Goal: Task Accomplishment & Management: Manage account settings

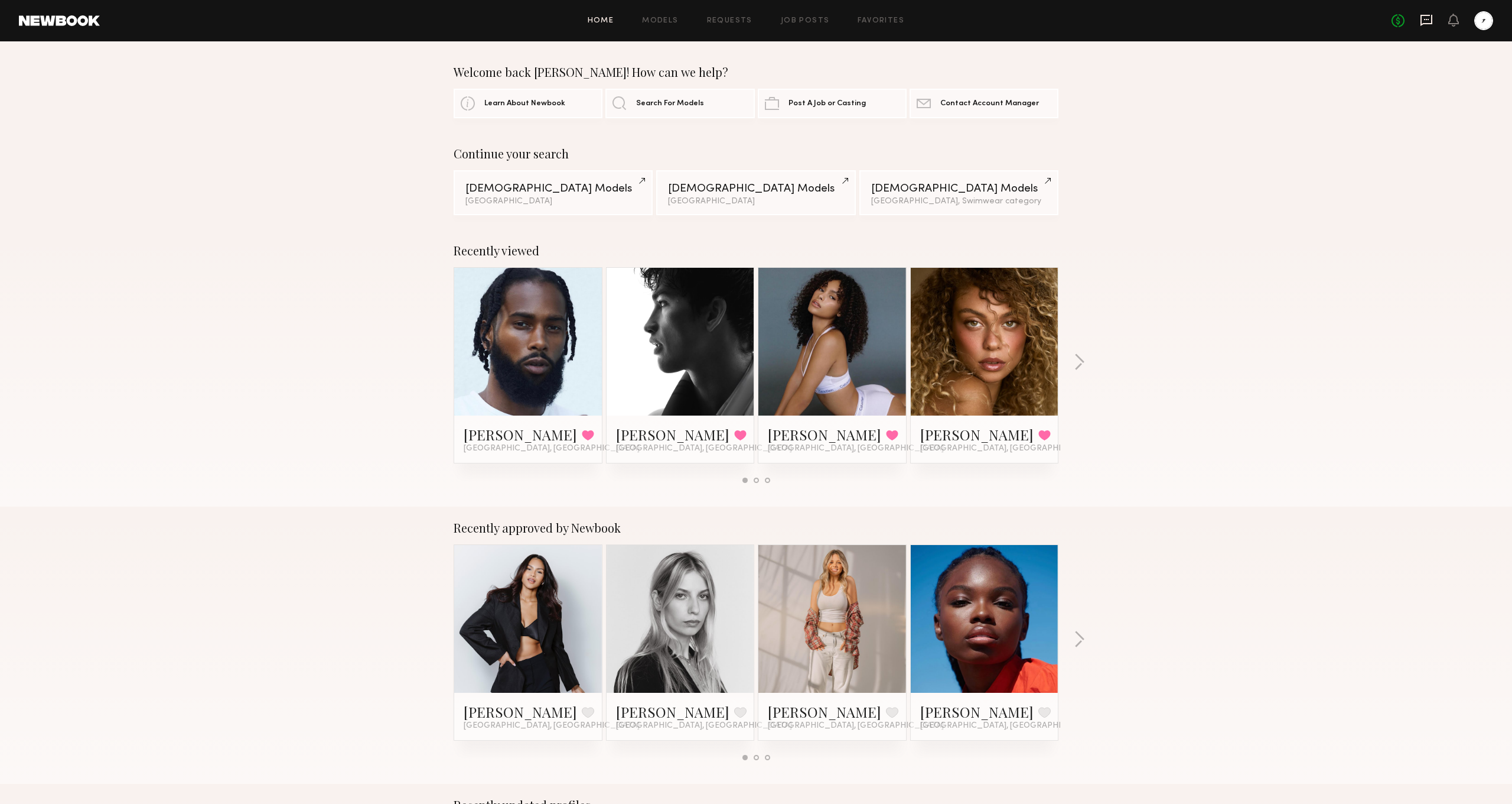
click at [1423, 21] on icon at bounding box center [1426, 20] width 13 height 13
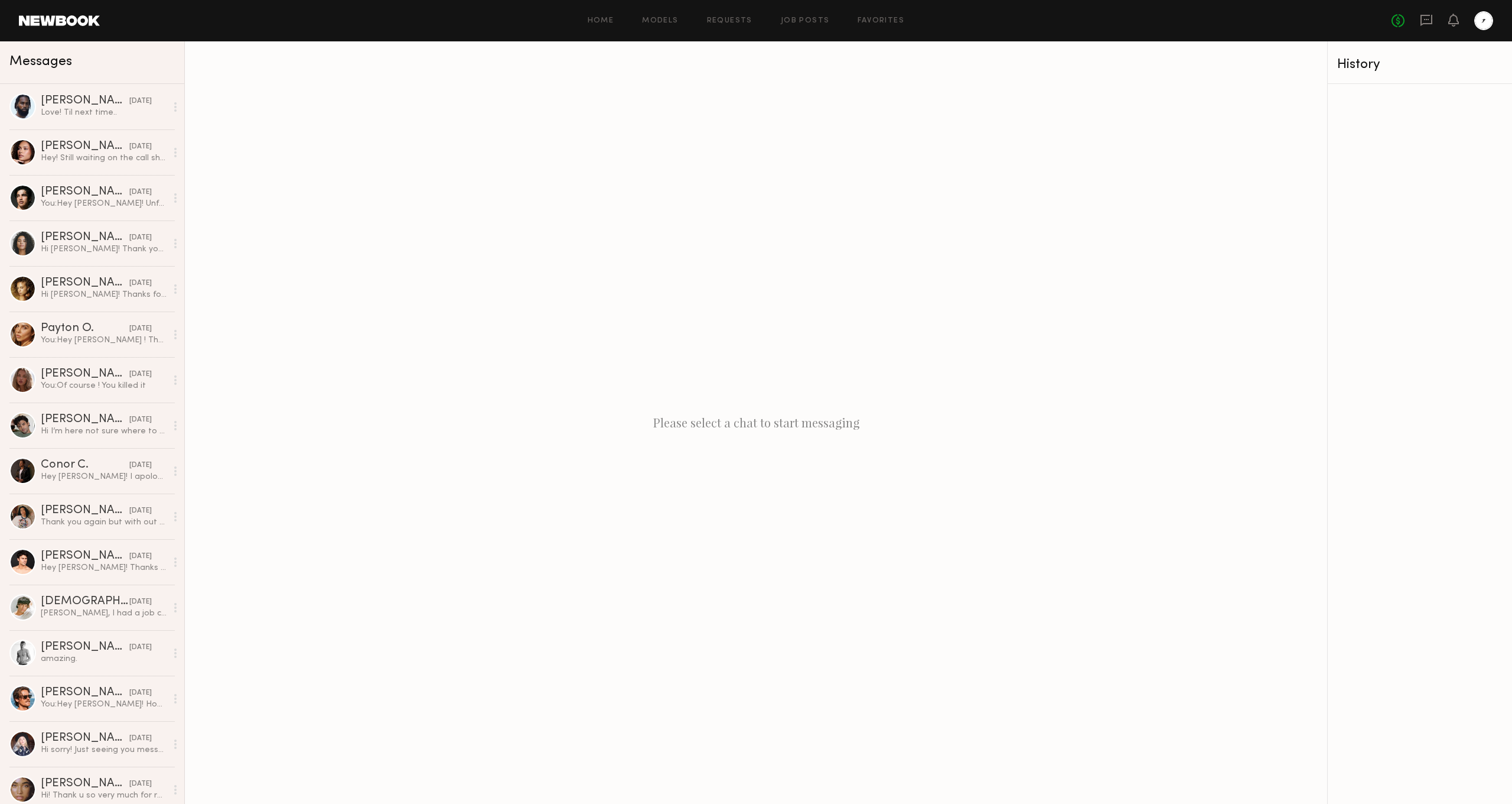
click at [1479, 24] on div at bounding box center [1484, 21] width 19 height 19
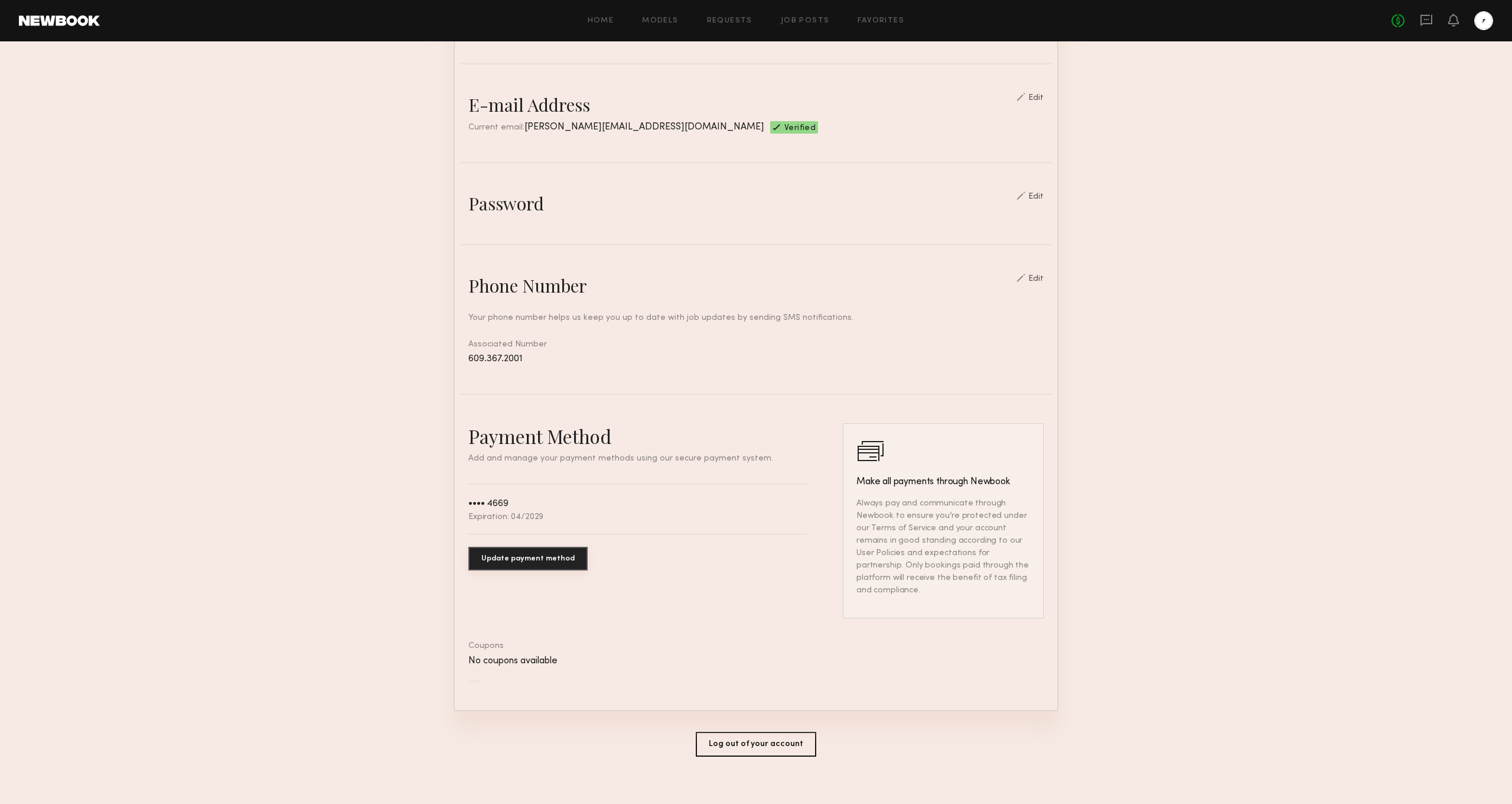
scroll to position [291, 0]
click at [1426, 22] on icon at bounding box center [1426, 21] width 12 height 12
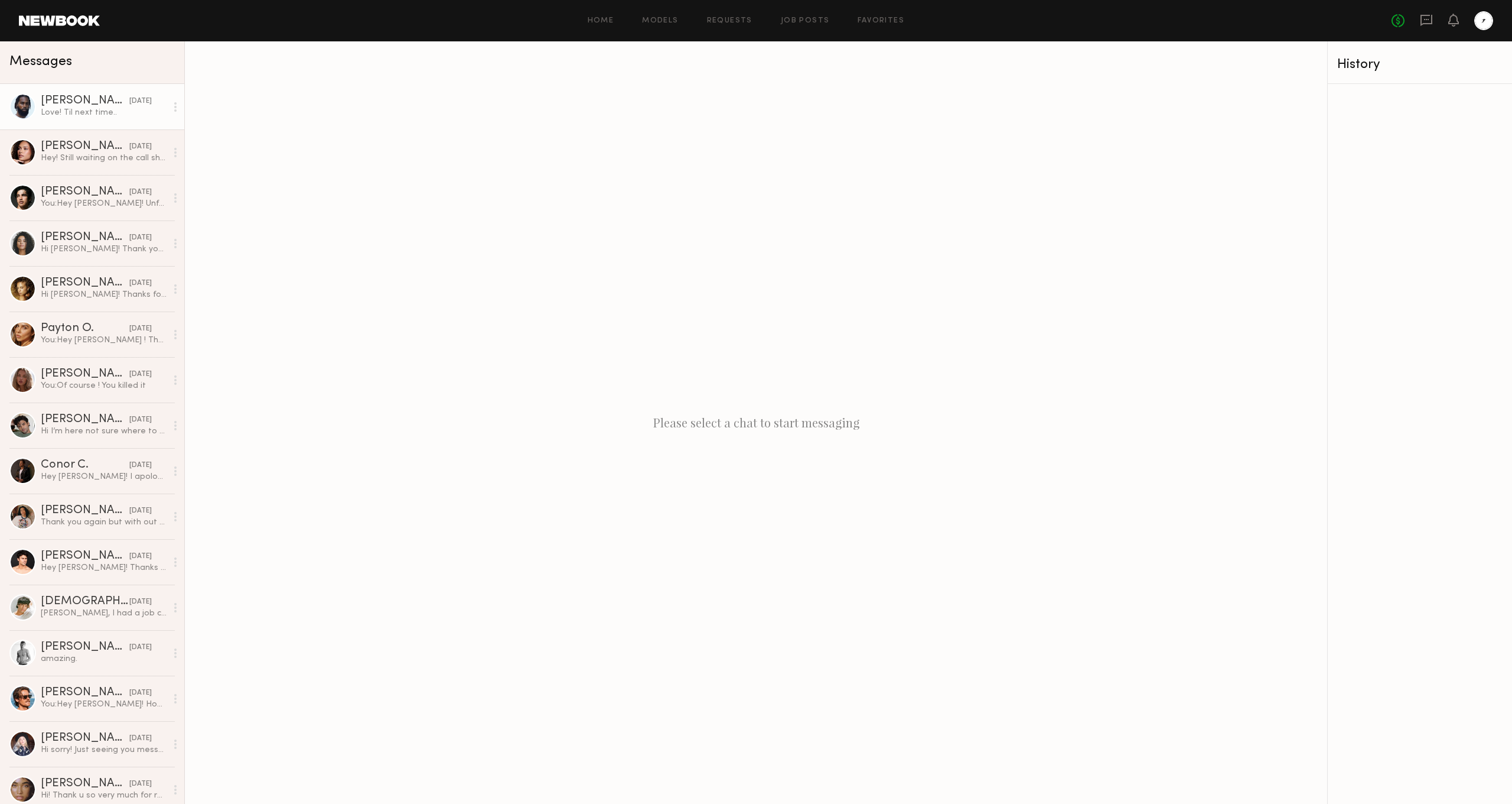
click at [81, 112] on div "Love! Til next time.." at bounding box center [104, 112] width 126 height 12
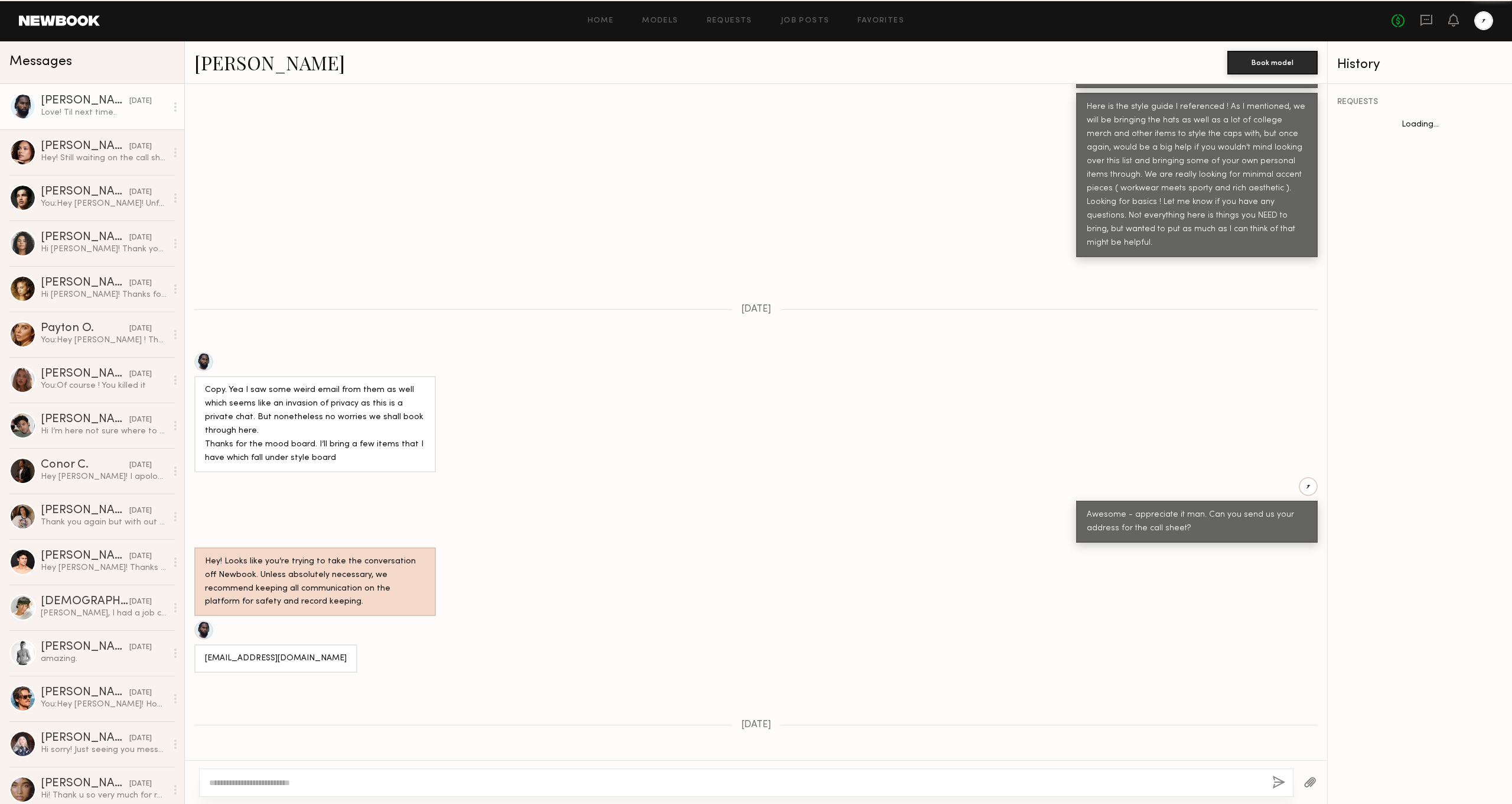
scroll to position [713, 0]
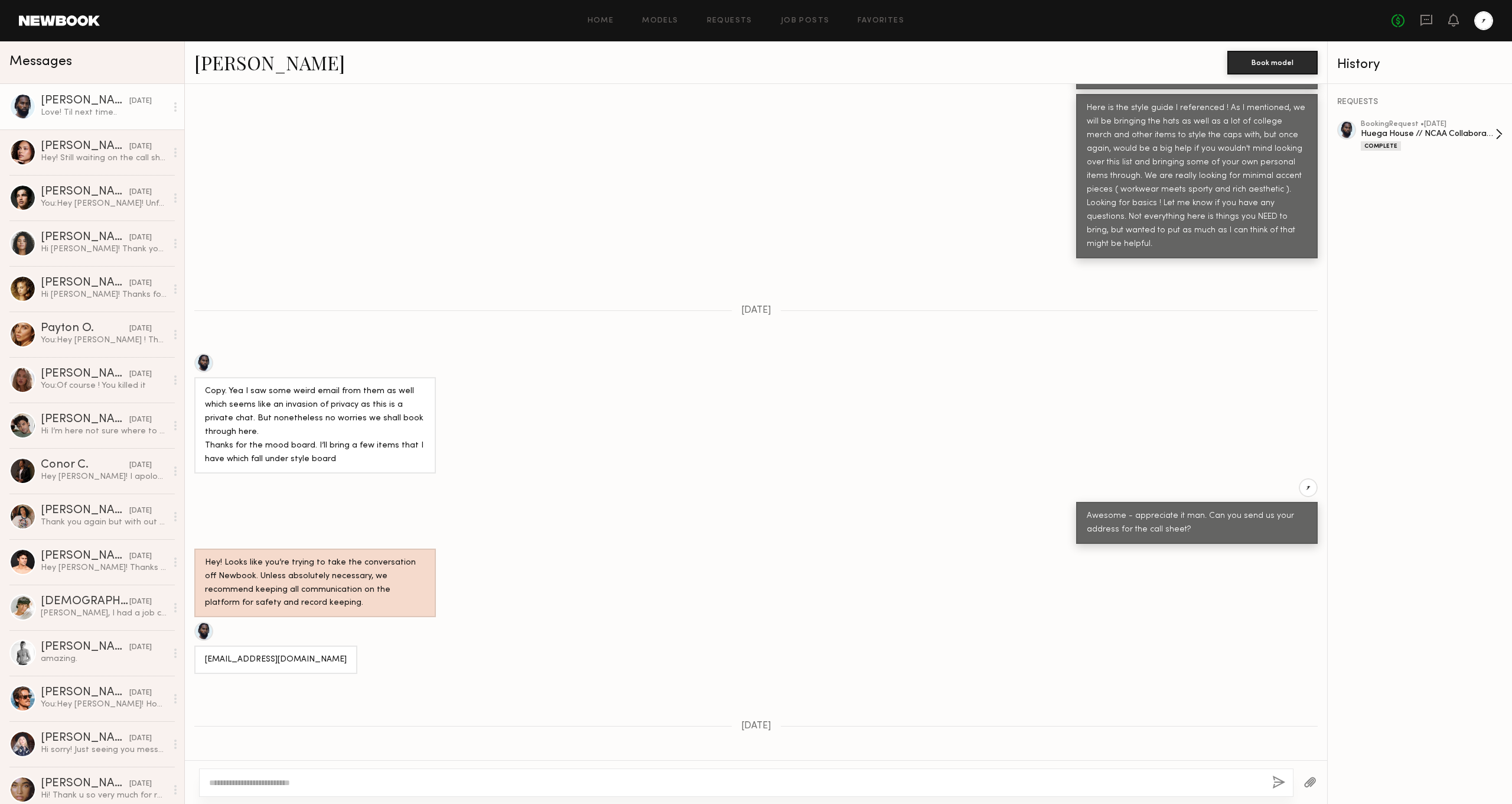
click at [1403, 127] on div "booking Request • [DATE]" at bounding box center [1428, 124] width 135 height 8
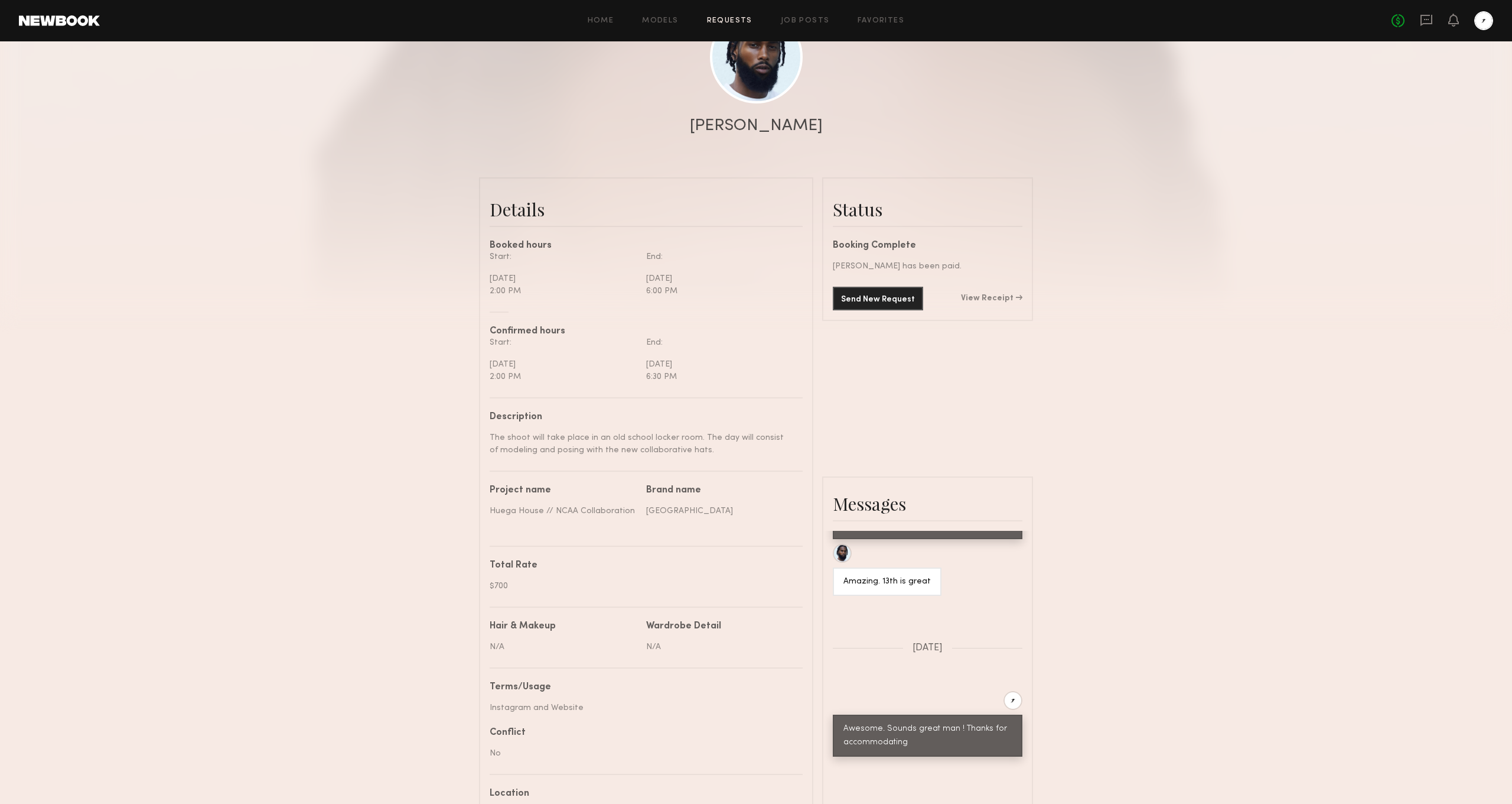
scroll to position [148, 0]
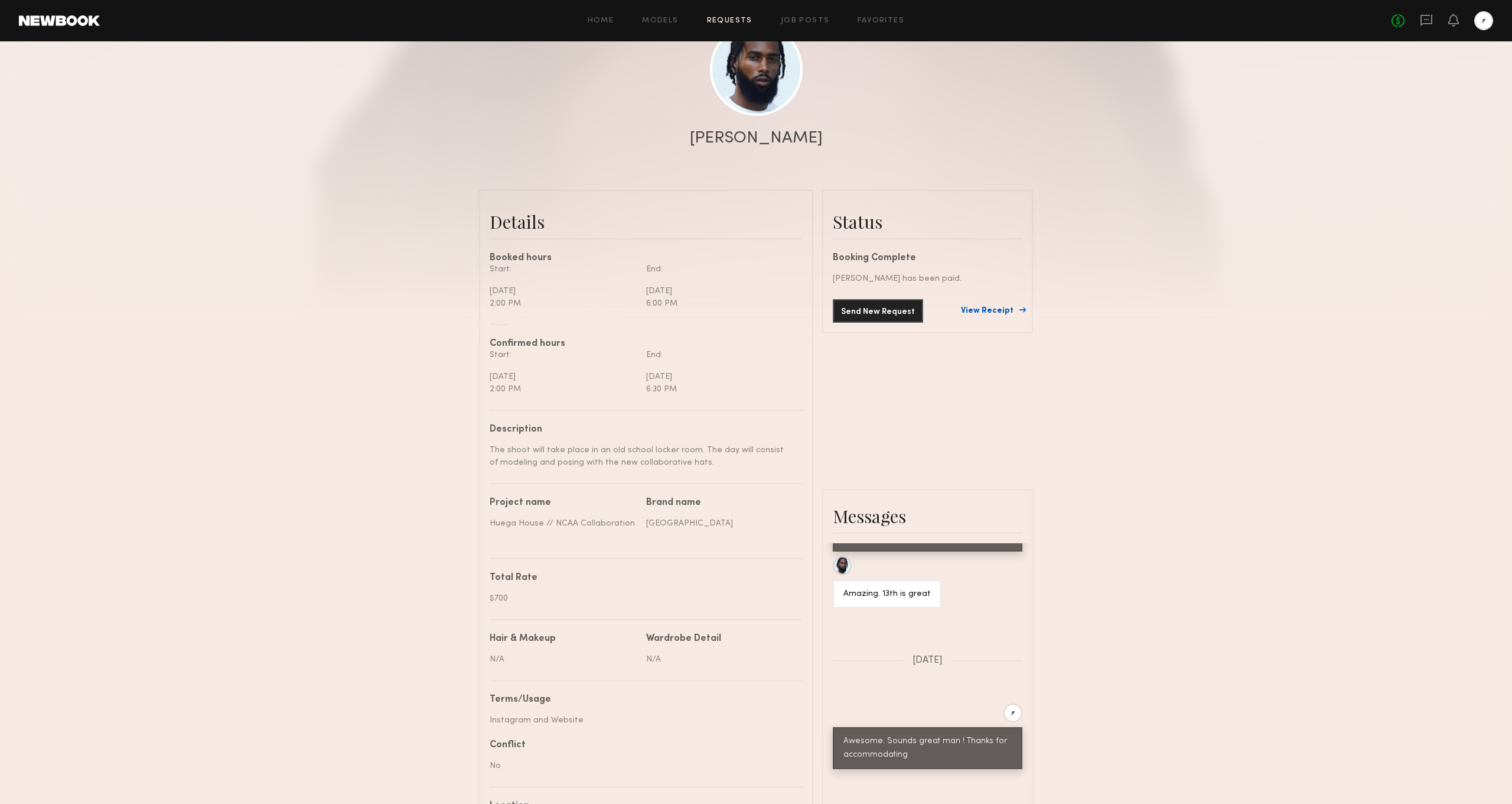
click at [998, 308] on link "View Receipt" at bounding box center [991, 311] width 61 height 8
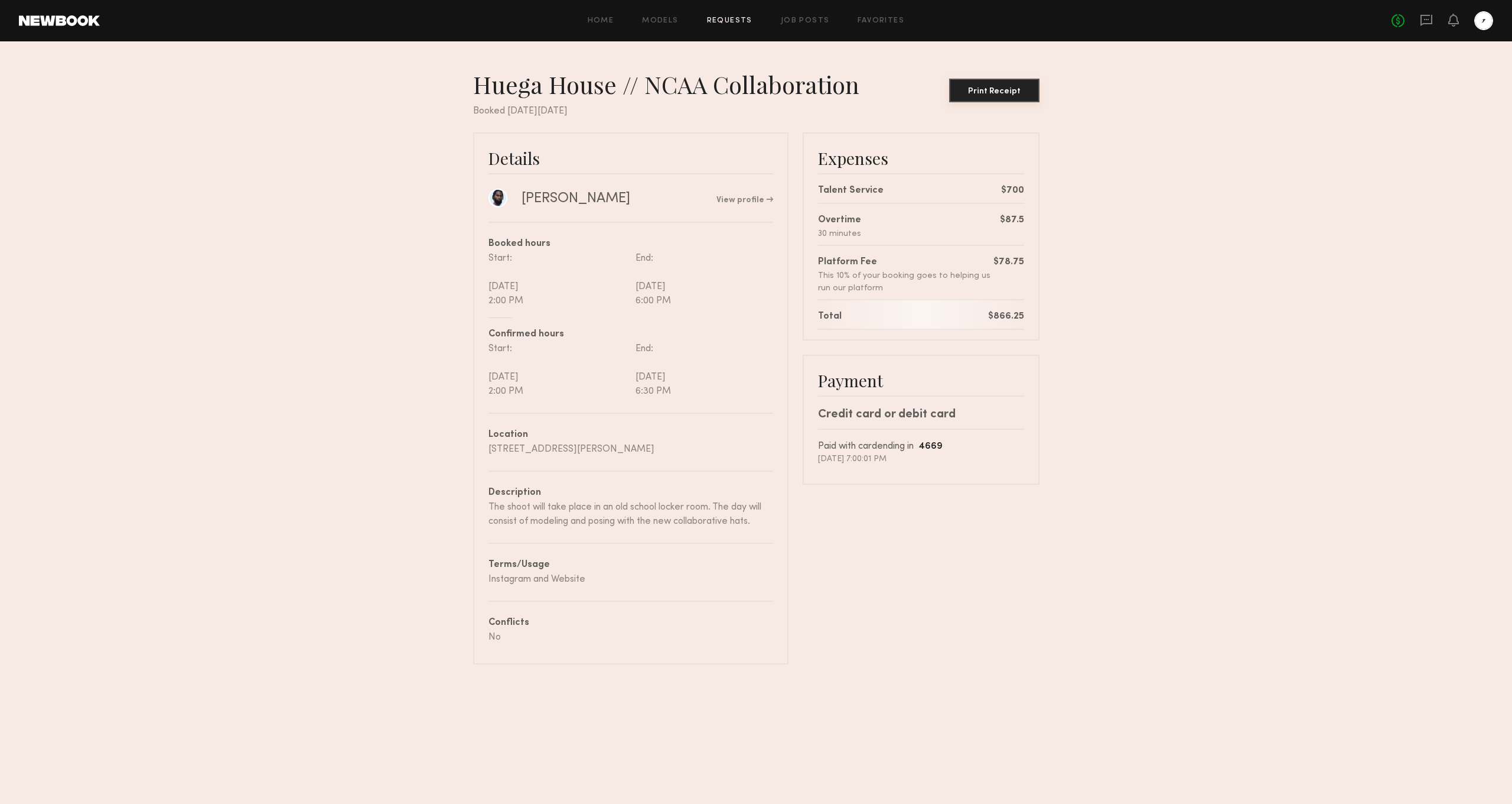
click at [1012, 85] on button "Print Receipt" at bounding box center [994, 90] width 91 height 24
click at [1008, 92] on div "Print Receipt" at bounding box center [994, 91] width 81 height 8
click at [1011, 94] on div "Print Receipt" at bounding box center [994, 91] width 81 height 8
click at [1488, 22] on div at bounding box center [1484, 21] width 19 height 19
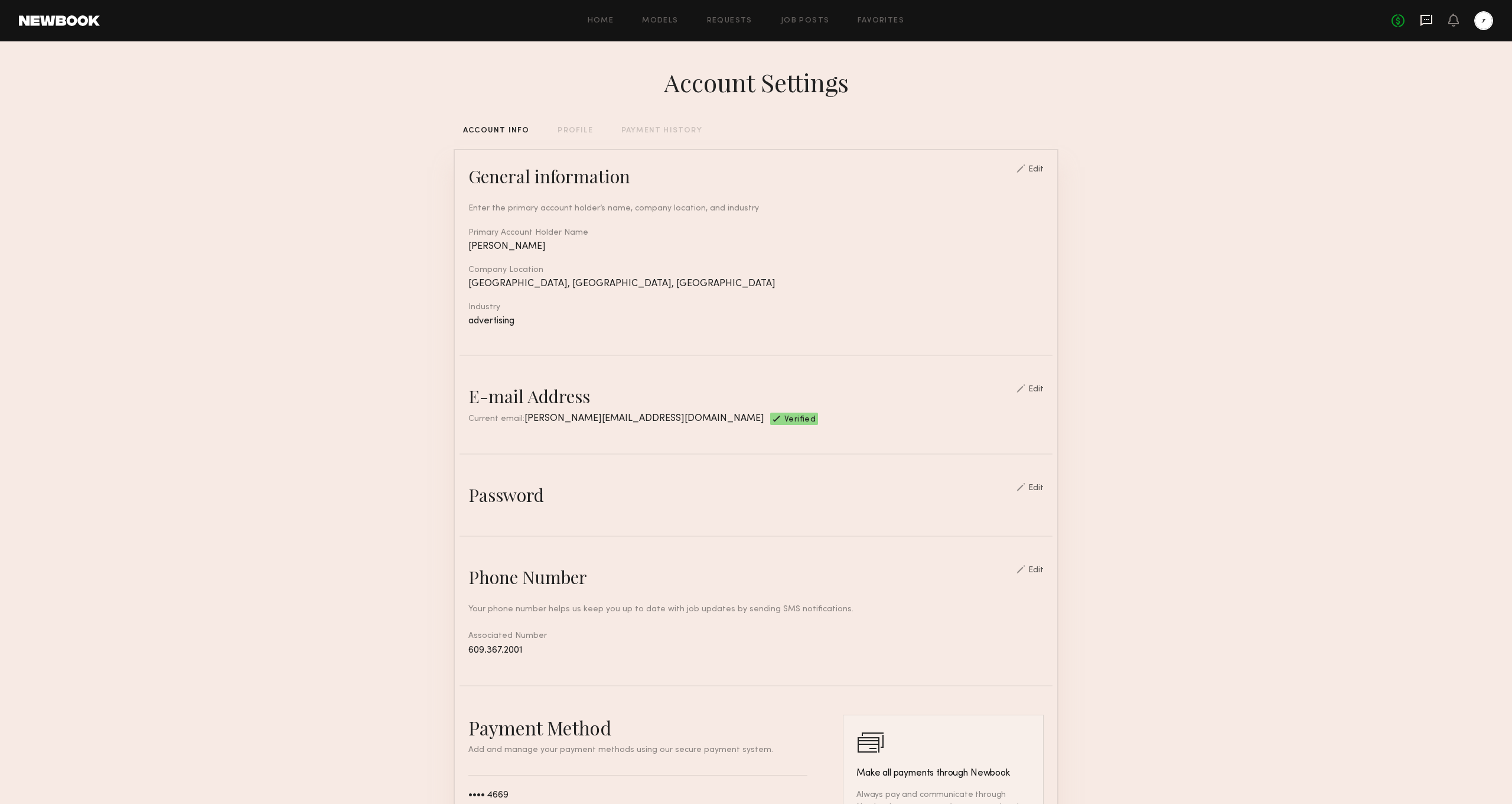
click at [1431, 18] on icon at bounding box center [1426, 21] width 12 height 12
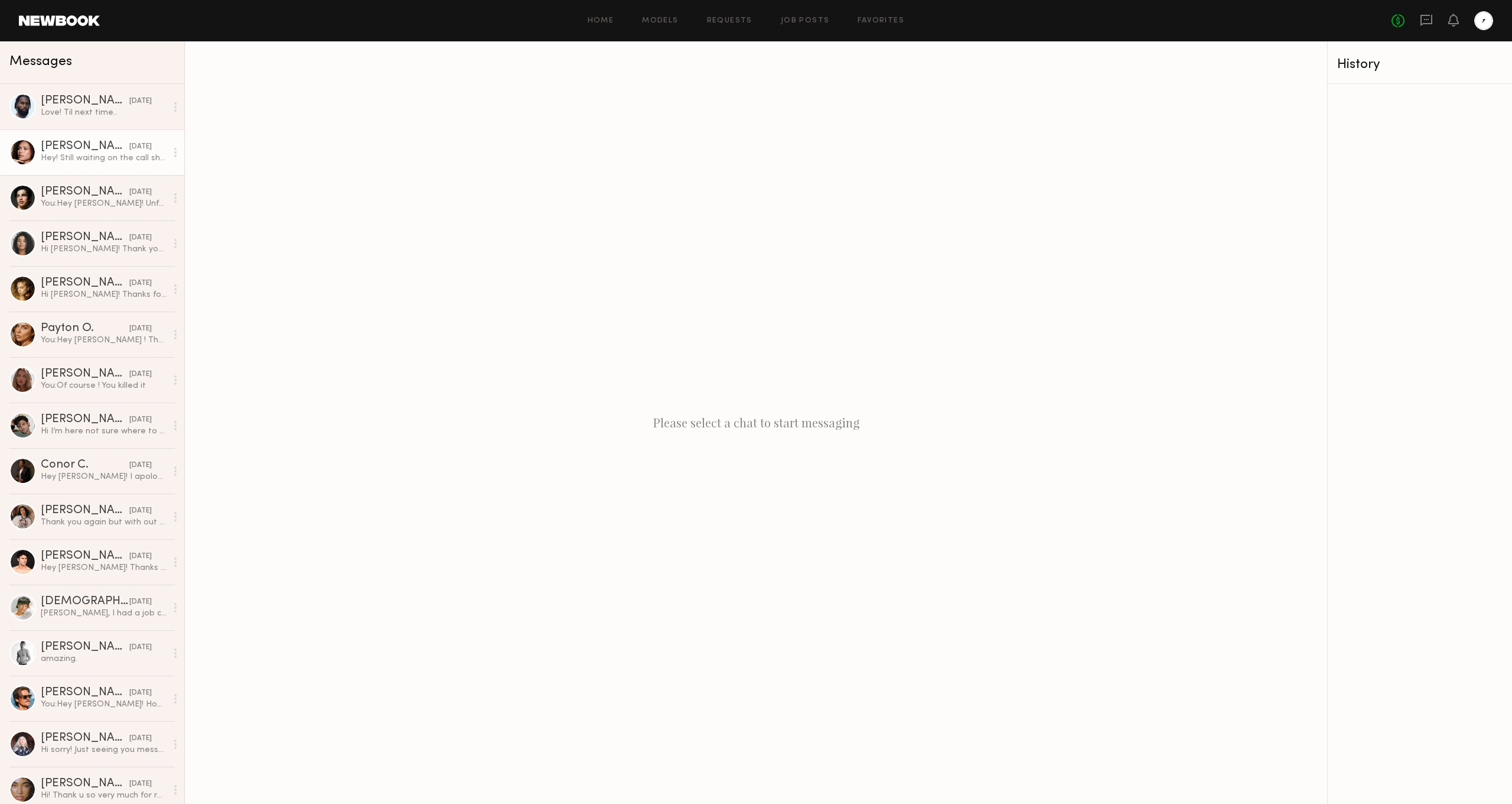
click at [104, 155] on div "Hey! Still waiting on the call sheet :)" at bounding box center [104, 158] width 126 height 12
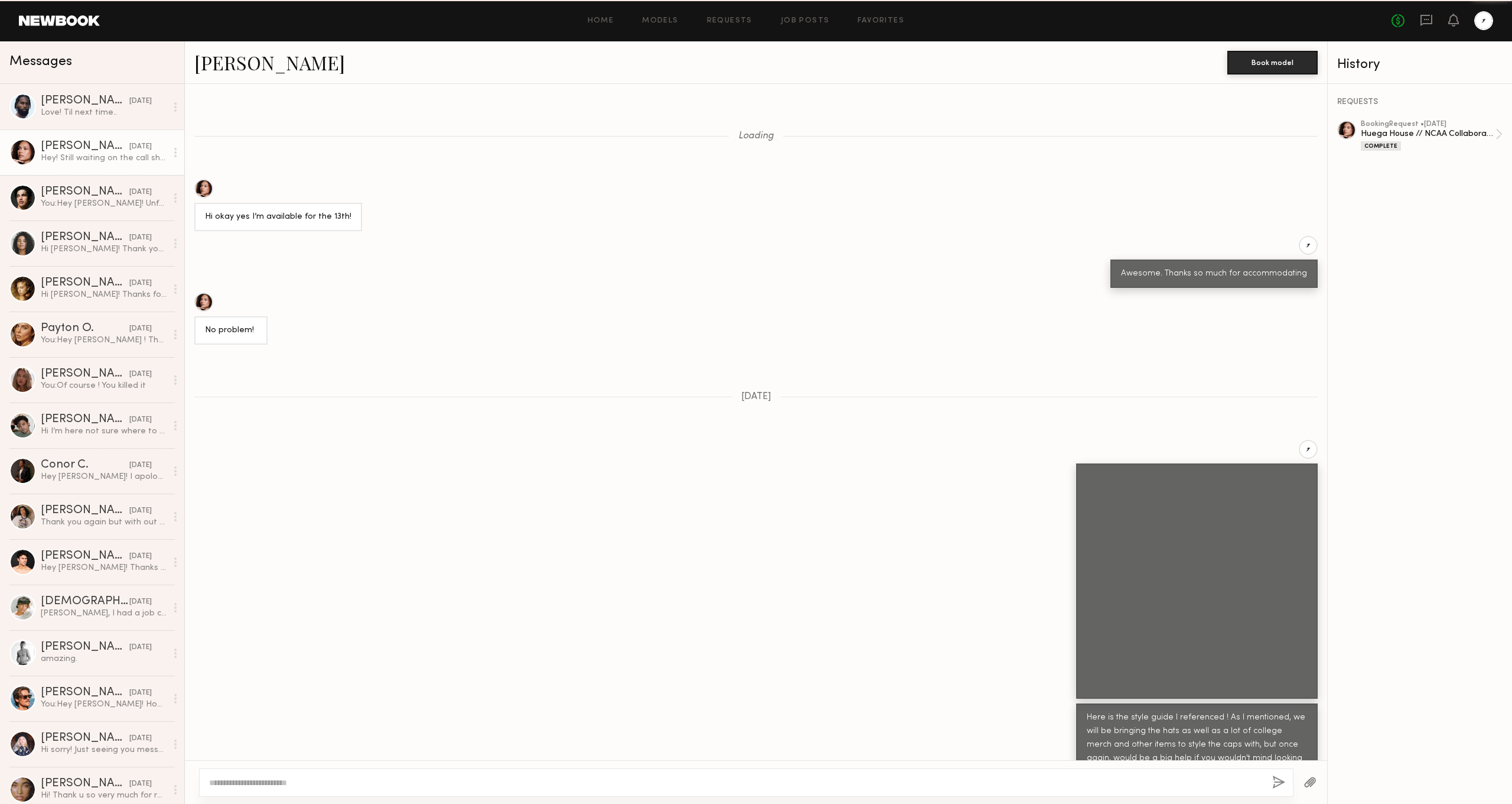
scroll to position [504, 0]
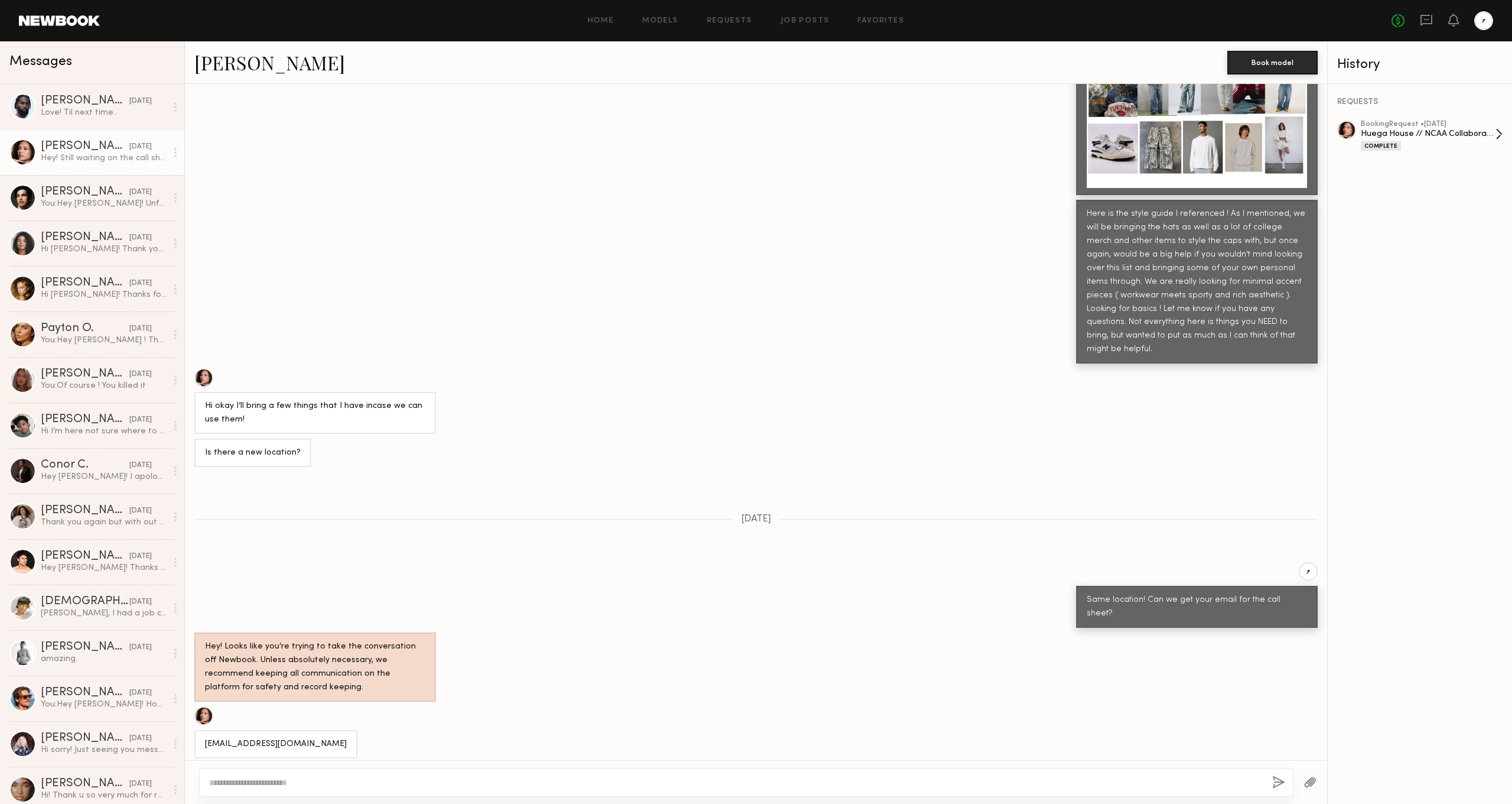
click at [1423, 139] on div "Huega House // NCAA Collaboration" at bounding box center [1428, 134] width 135 height 12
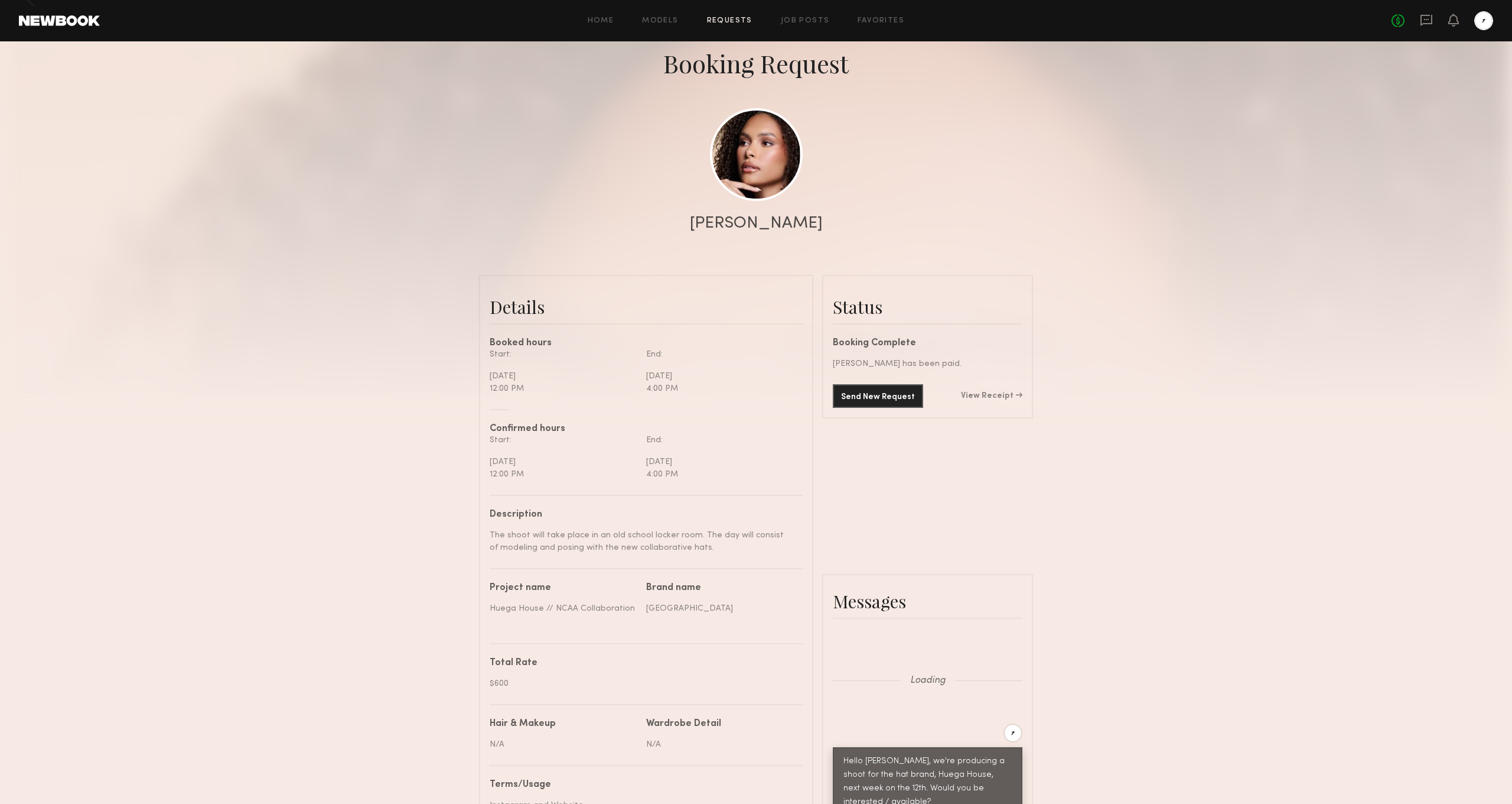
scroll to position [1064, 0]
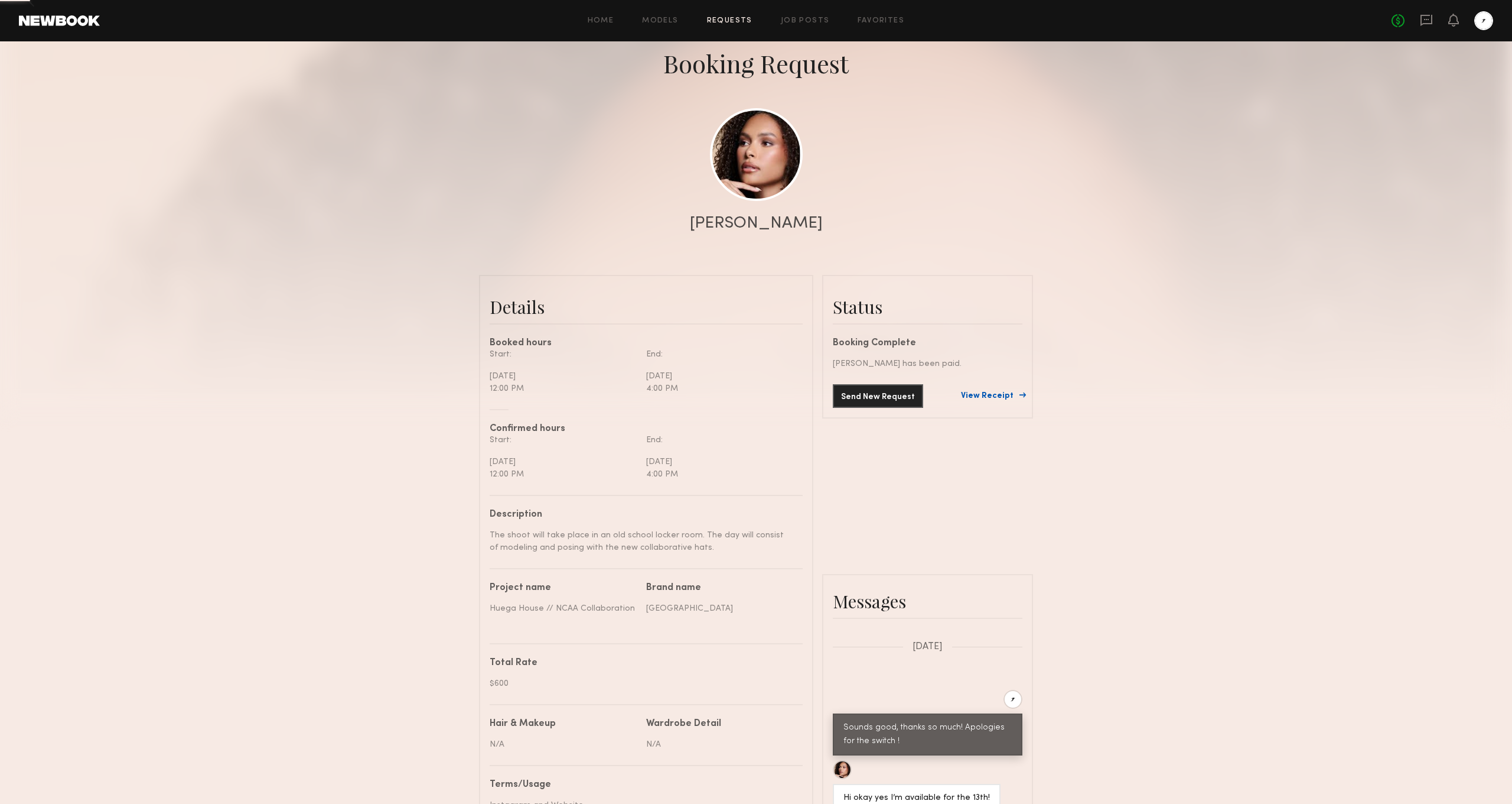
click at [1005, 395] on link "View Receipt" at bounding box center [991, 396] width 61 height 8
